Goal: Task Accomplishment & Management: Use online tool/utility

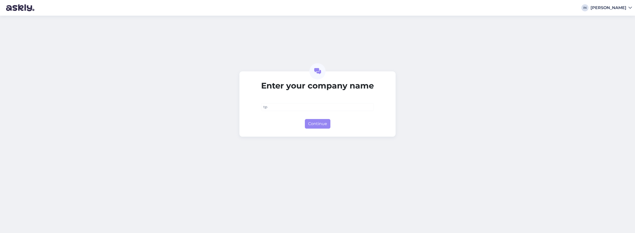
type input "tpx"
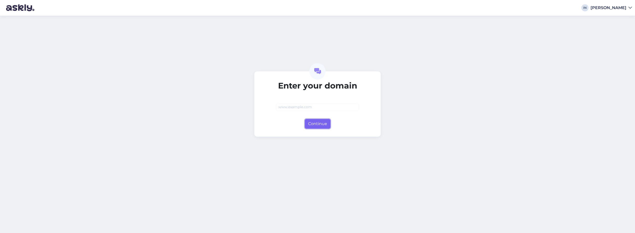
click at [324, 125] on button "Continue" at bounding box center [318, 124] width 26 height 10
type input "[DOMAIN_NAME]"
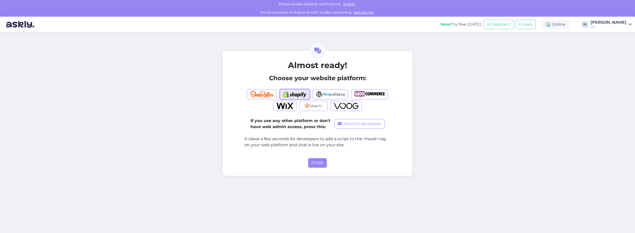
click at [292, 94] on img "button" at bounding box center [294, 94] width 23 height 7
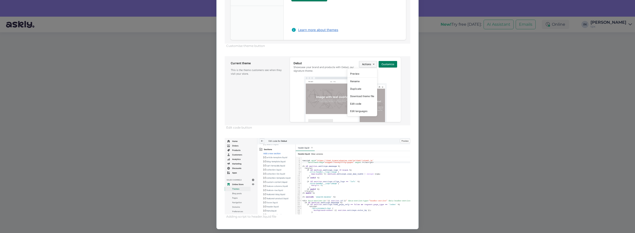
scroll to position [174, 0]
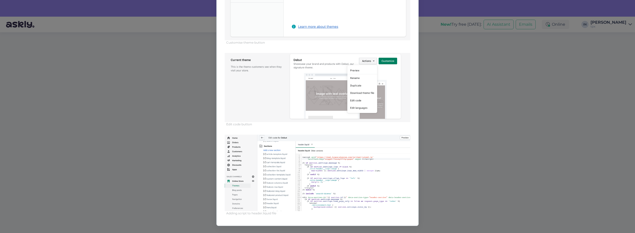
click at [494, 157] on div "Add Askly Chat to your Shopify page 1. Click on customize theme 2. Click on act…" at bounding box center [317, 116] width 635 height 233
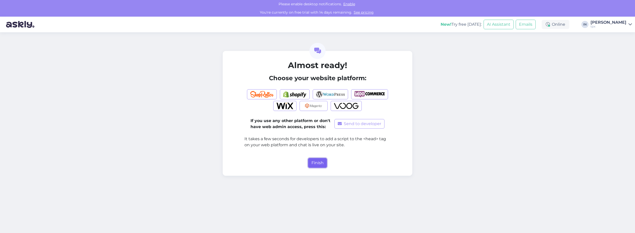
click at [311, 163] on button "Finish" at bounding box center [317, 163] width 19 height 10
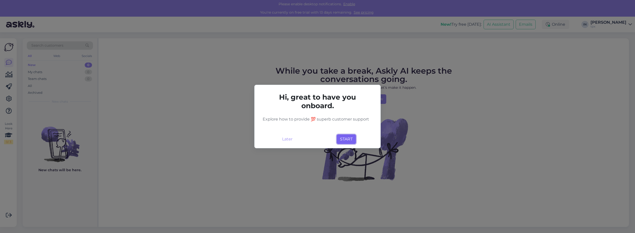
click at [347, 139] on button "START" at bounding box center [346, 140] width 19 height 10
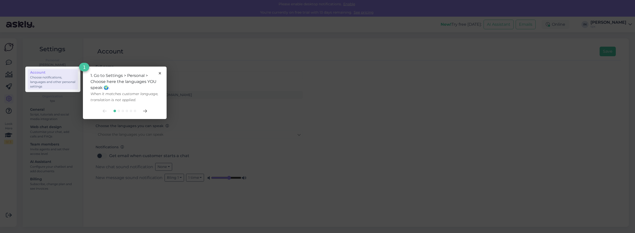
click at [45, 78] on rect at bounding box center [52, 80] width 55 height 26
click at [148, 112] on div at bounding box center [124, 111] width 68 height 4
click at [145, 111] on icon at bounding box center [145, 111] width 4 height 3
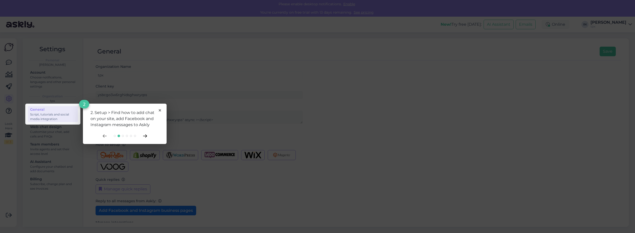
click at [146, 135] on icon at bounding box center [145, 136] width 4 height 3
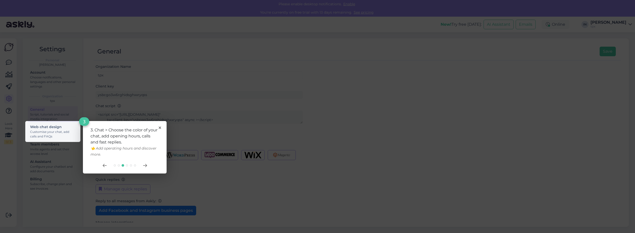
click at [148, 166] on div at bounding box center [124, 166] width 68 height 4
click at [146, 164] on div at bounding box center [124, 166] width 68 height 4
click at [145, 166] on icon at bounding box center [145, 165] width 4 height 3
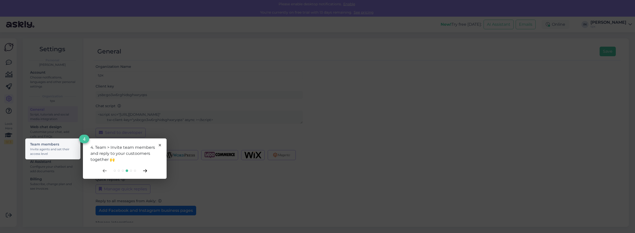
click at [145, 170] on icon at bounding box center [145, 171] width 4 height 3
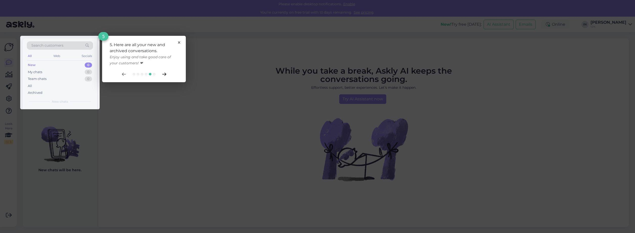
click at [164, 74] on icon at bounding box center [164, 74] width 4 height 3
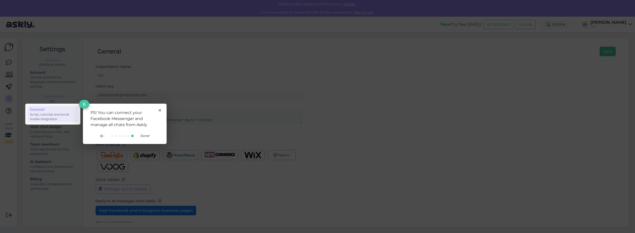
click at [146, 136] on span "Done!" at bounding box center [144, 136] width 9 height 4
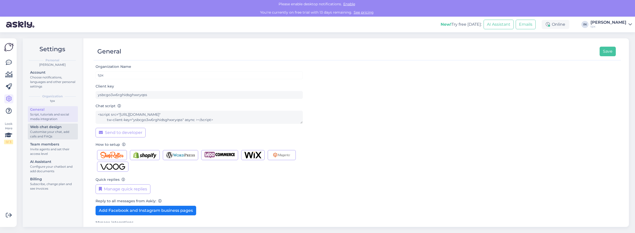
click at [51, 132] on div "Customise your chat, add calls and FAQs" at bounding box center [52, 134] width 45 height 9
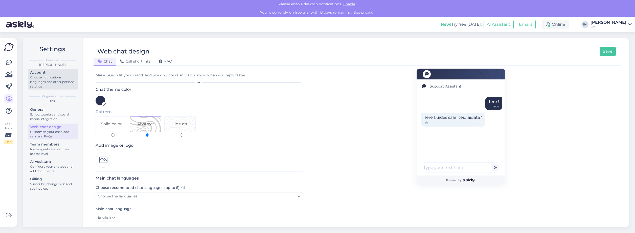
click at [59, 89] on link "Account Choose notifications, languages and other personal settings" at bounding box center [53, 79] width 50 height 20
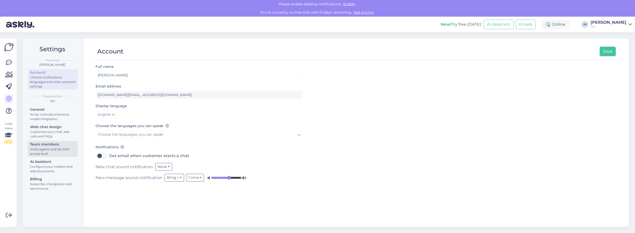
click at [55, 147] on div "Team members" at bounding box center [52, 144] width 45 height 5
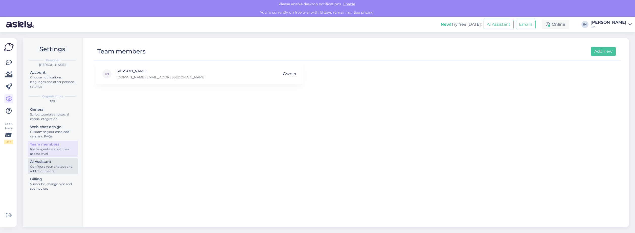
click at [34, 171] on div "Configure your chatbot and add documents" at bounding box center [52, 169] width 45 height 9
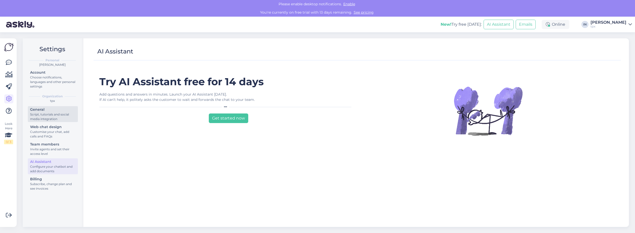
click at [46, 108] on div "General" at bounding box center [52, 109] width 45 height 5
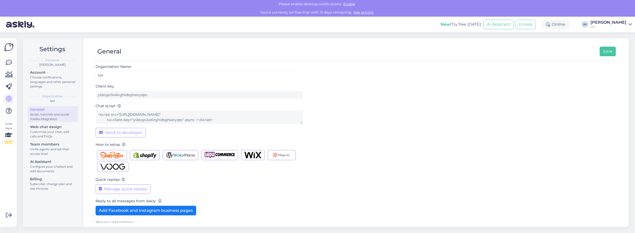
click at [9, 48] on img at bounding box center [9, 47] width 10 height 10
click at [3, 57] on div "Look Here 0 / 3 Get more Your checklist to get more value from Askly. Close Con…" at bounding box center [8, 132] width 17 height 189
click at [7, 59] on link at bounding box center [8, 62] width 9 height 9
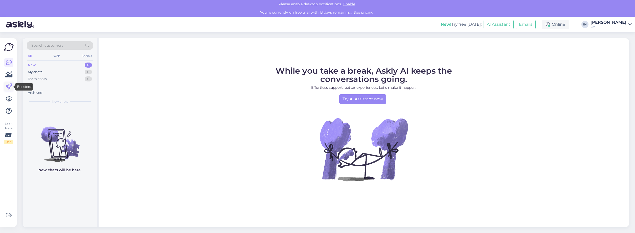
click at [8, 84] on icon at bounding box center [9, 87] width 6 height 6
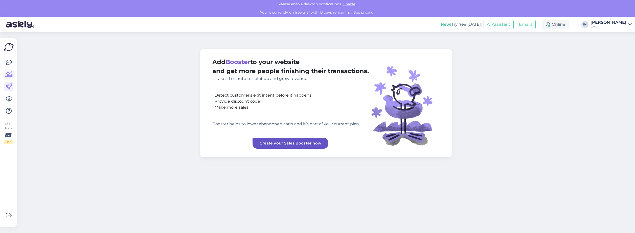
click at [11, 76] on icon at bounding box center [8, 75] width 7 height 6
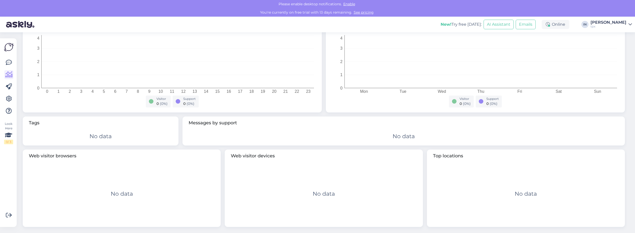
scroll to position [93, 0]
click at [9, 214] on icon at bounding box center [9, 216] width 6 height 6
